Goal: Information Seeking & Learning: Learn about a topic

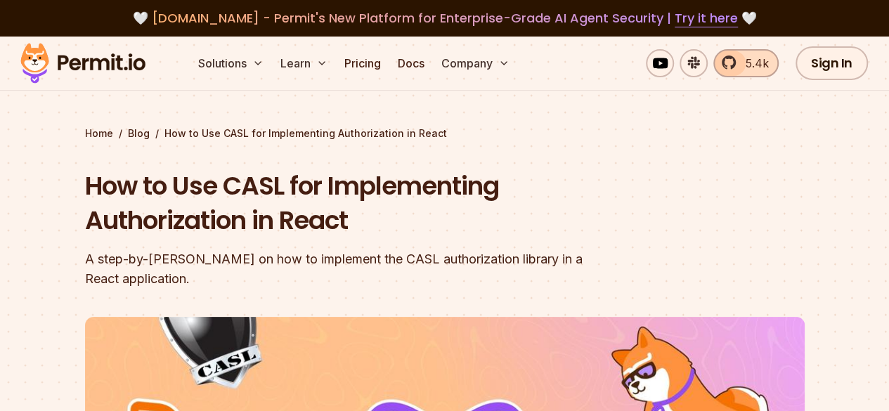
click at [742, 55] on span "5.4k" at bounding box center [754, 63] width 32 height 17
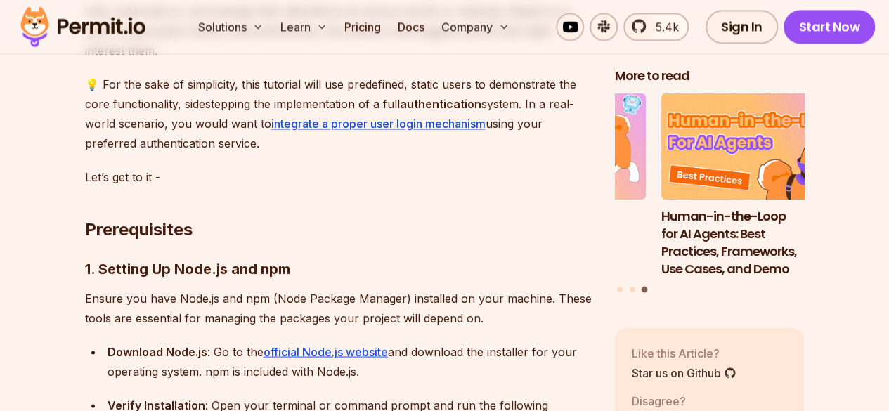
scroll to position [1077, 0]
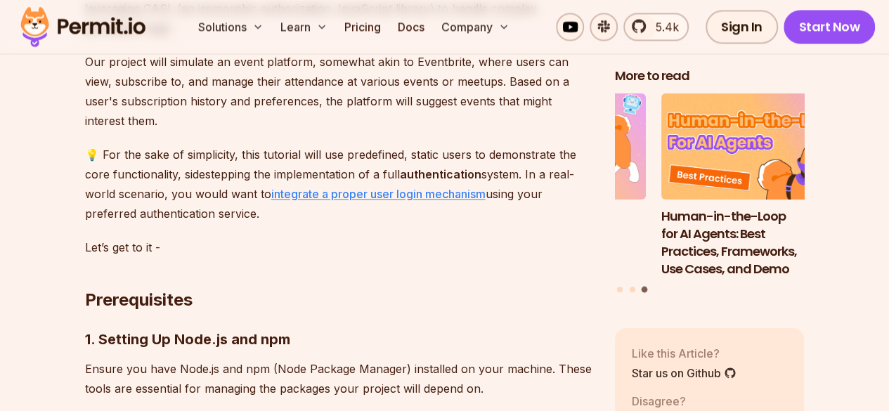
click at [451, 187] on link "integrate a proper user login mechanism" at bounding box center [378, 194] width 214 height 14
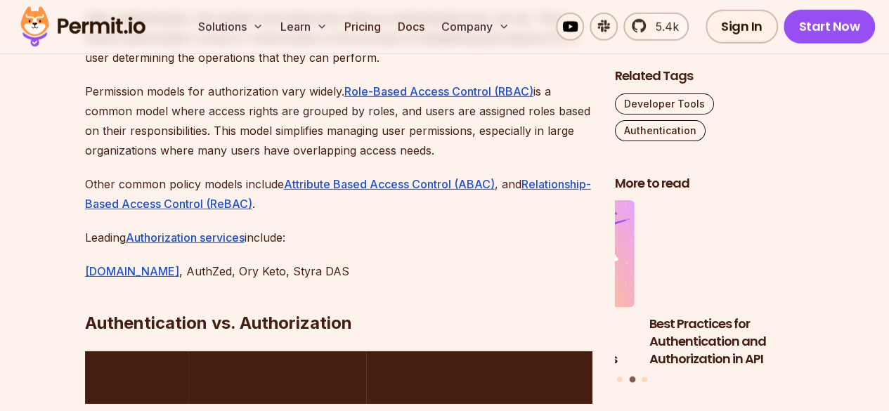
scroll to position [2069, 0]
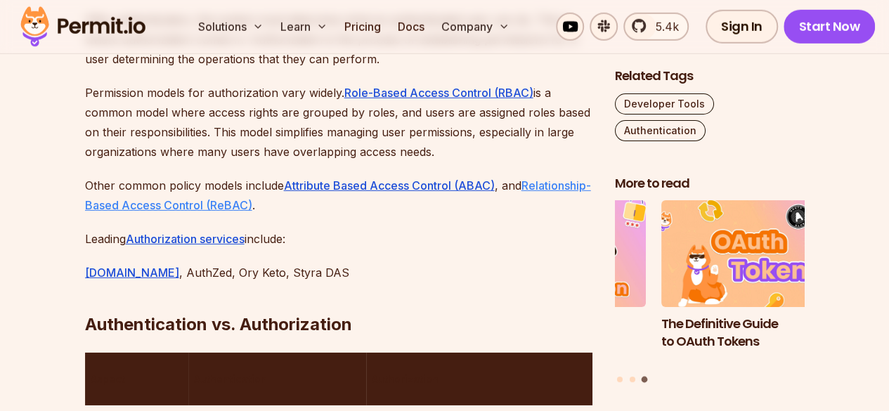
click at [288, 179] on link "Relationship-Based Access Control (ReBAC)" at bounding box center [338, 196] width 506 height 34
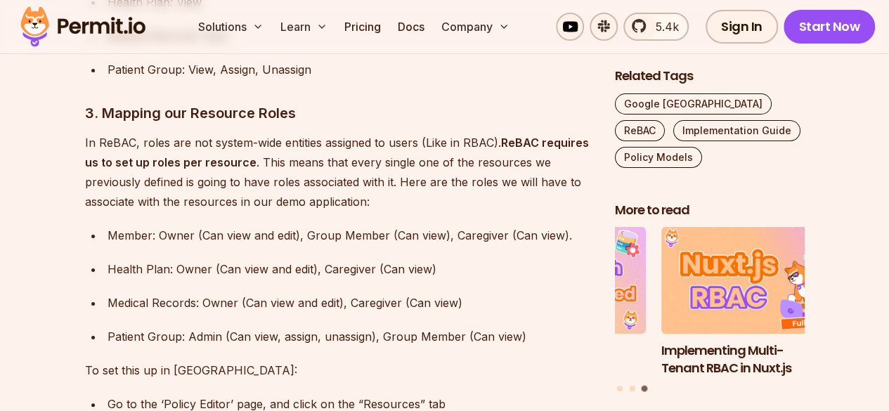
scroll to position [5299, 0]
